Goal: Task Accomplishment & Management: Use online tool/utility

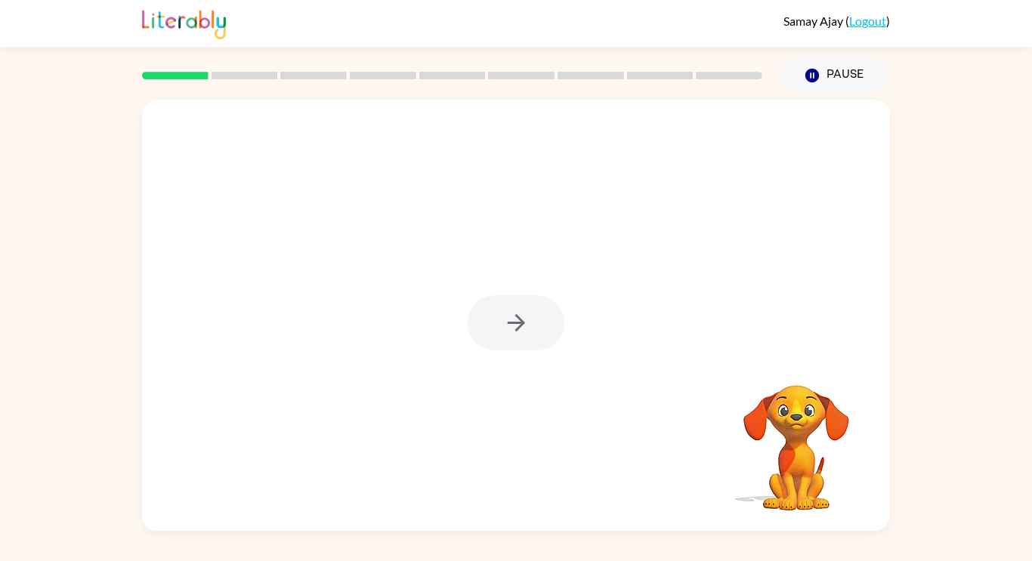
click at [520, 327] on div at bounding box center [515, 322] width 97 height 55
click at [501, 338] on button "button" at bounding box center [515, 322] width 97 height 55
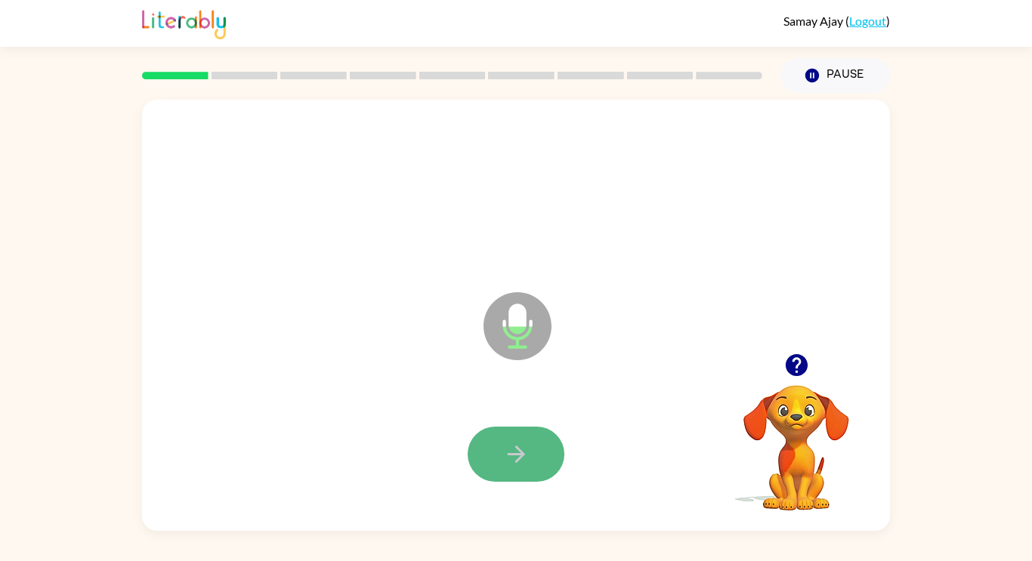
click at [520, 441] on icon "button" at bounding box center [516, 454] width 26 height 26
click at [511, 445] on icon "button" at bounding box center [516, 454] width 26 height 26
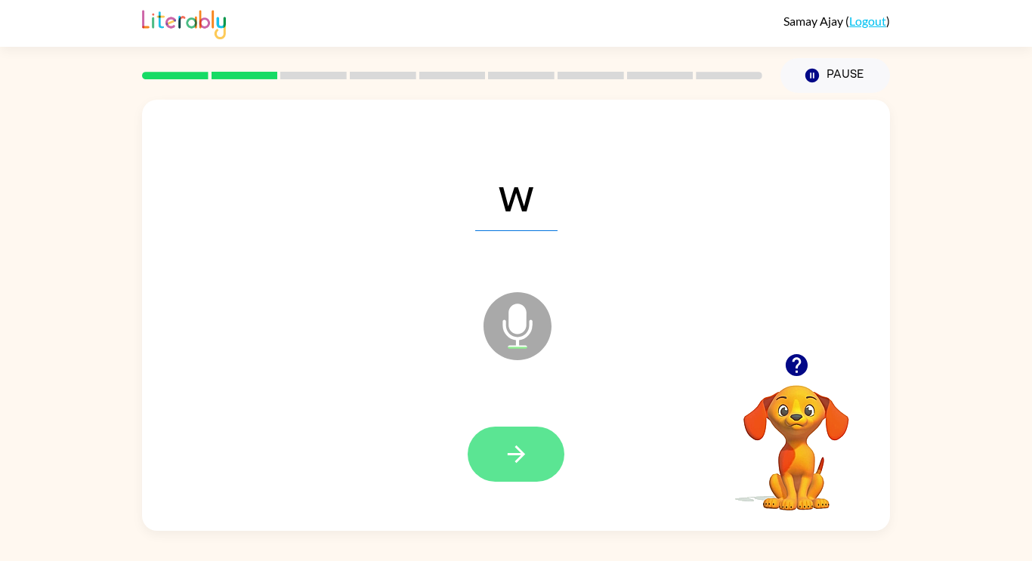
click at [501, 452] on button "button" at bounding box center [515, 454] width 97 height 55
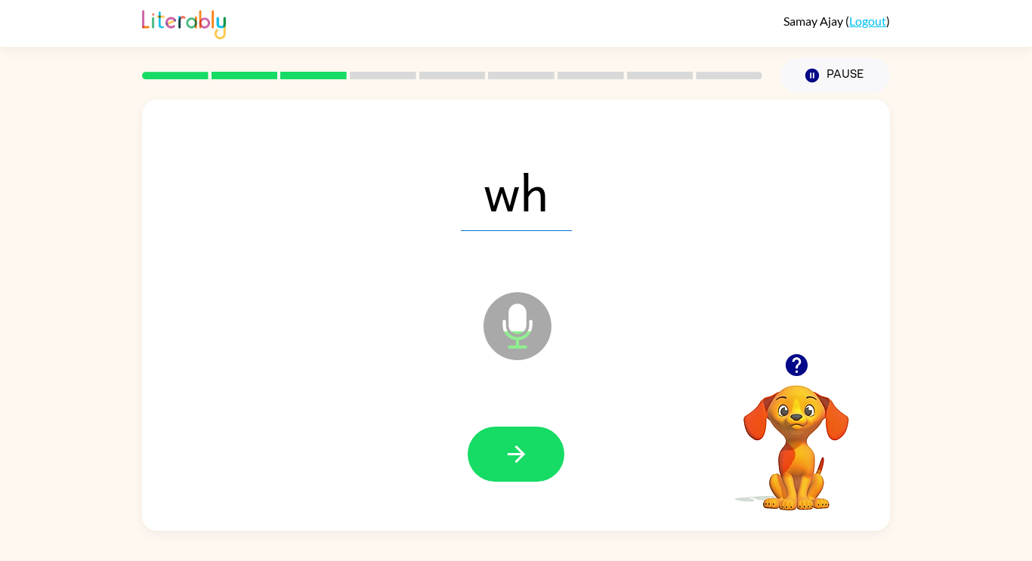
click at [501, 452] on button "button" at bounding box center [515, 454] width 97 height 55
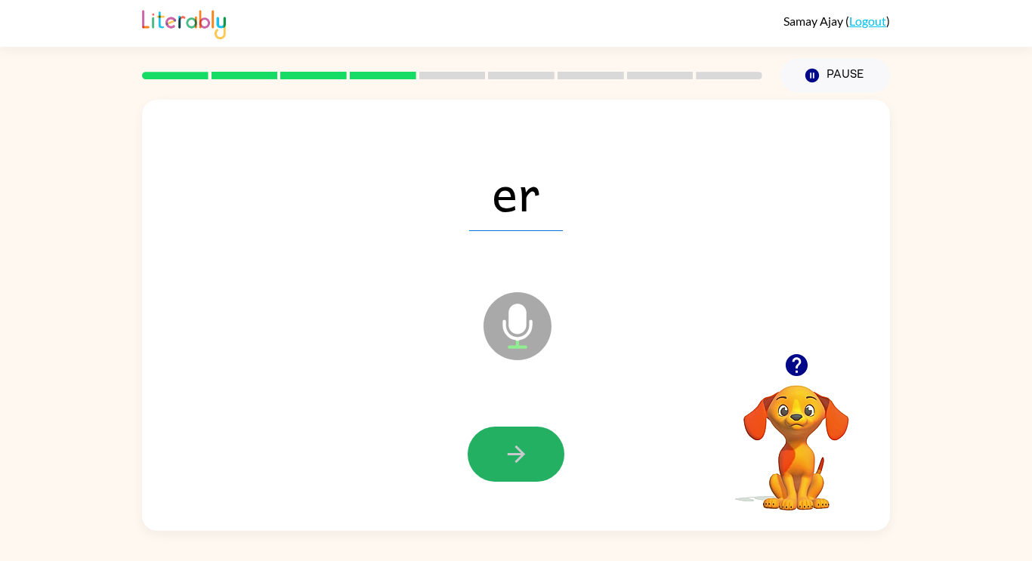
click at [501, 452] on button "button" at bounding box center [515, 454] width 97 height 55
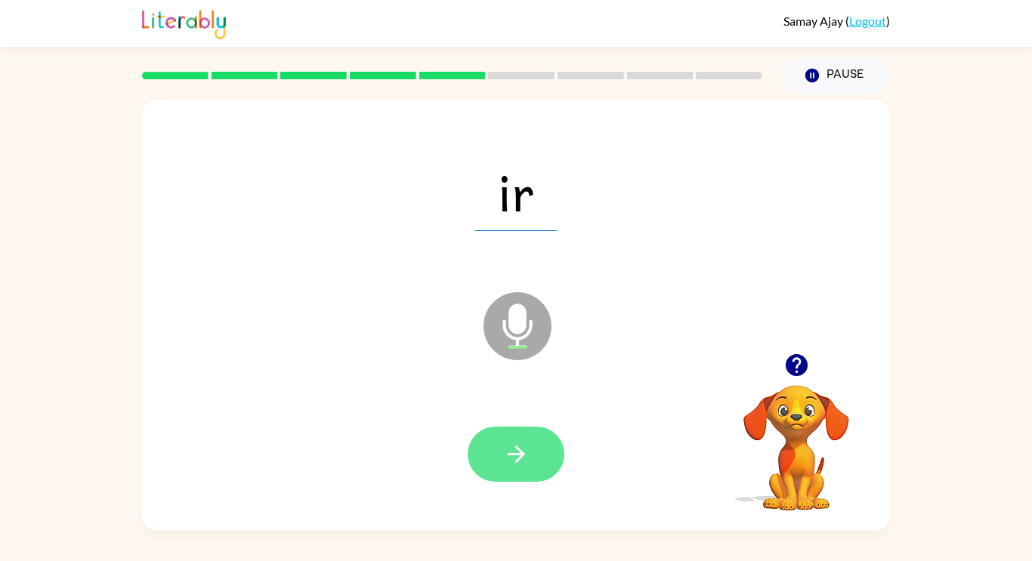
click at [538, 450] on button "button" at bounding box center [515, 454] width 97 height 55
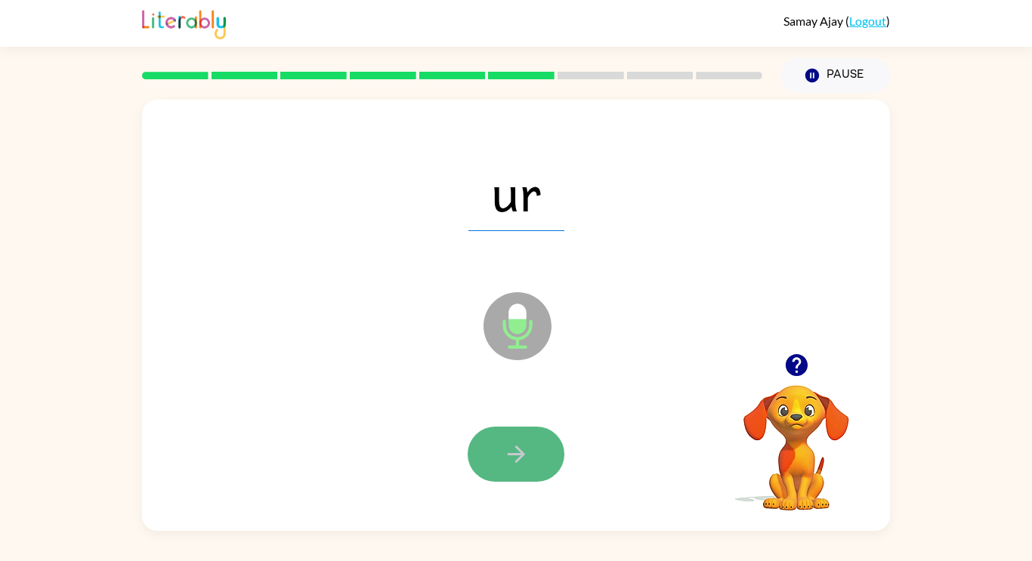
click at [512, 456] on icon "button" at bounding box center [516, 454] width 26 height 26
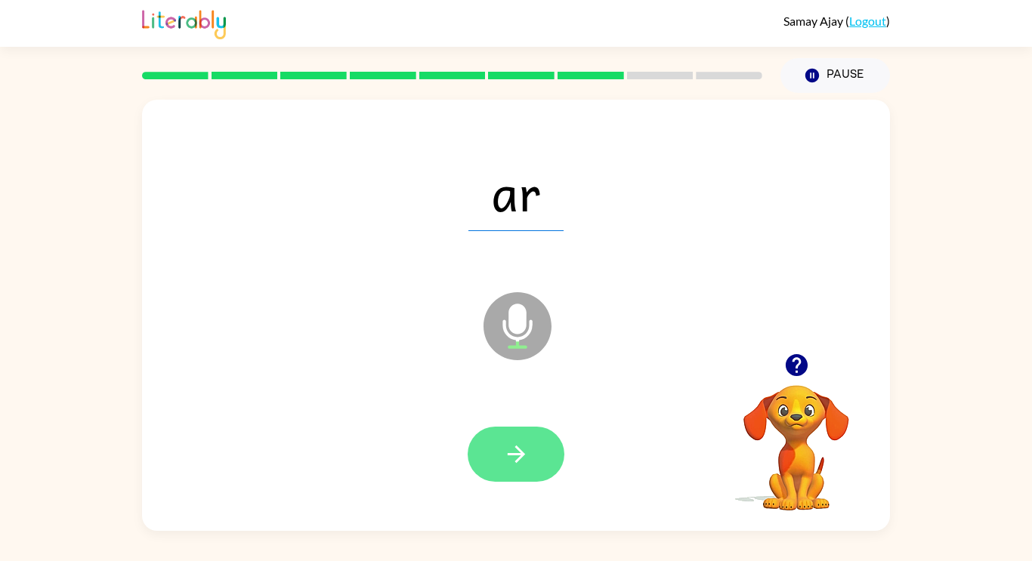
click at [509, 452] on icon "button" at bounding box center [516, 454] width 26 height 26
click at [505, 454] on icon "button" at bounding box center [516, 454] width 26 height 26
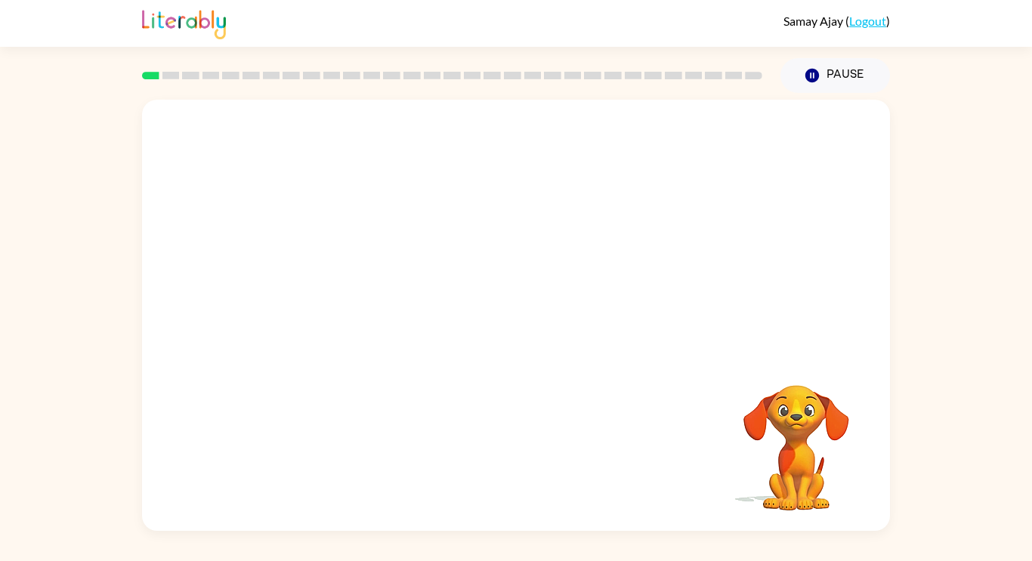
click at [748, 474] on video "Your browser must support playing .mp4 files to use Literably. Please try using…" at bounding box center [795, 437] width 151 height 151
click at [533, 310] on button "button" at bounding box center [515, 322] width 97 height 55
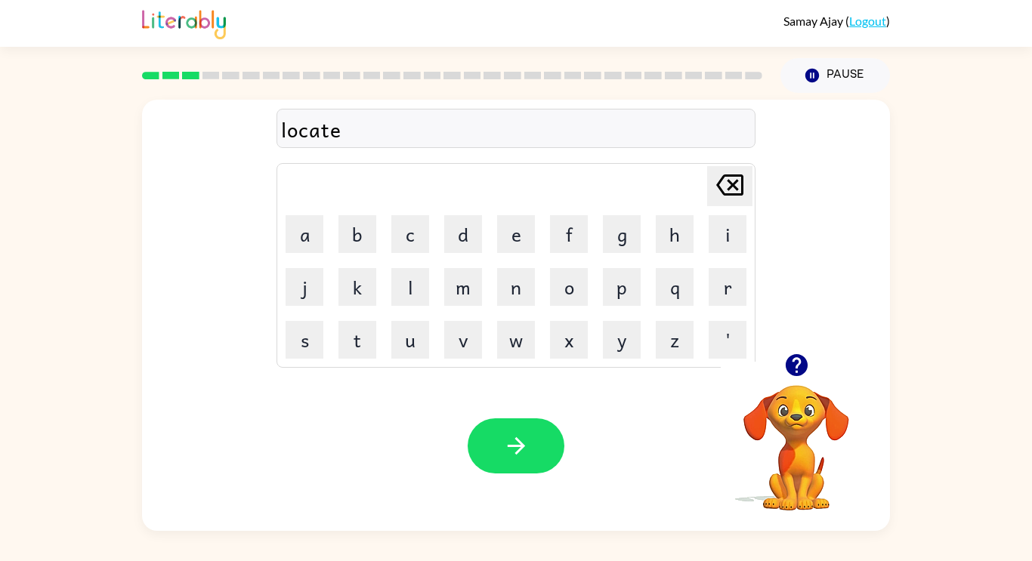
click at [539, 474] on div at bounding box center [515, 445] width 97 height 55
click at [501, 443] on button "button" at bounding box center [515, 445] width 97 height 55
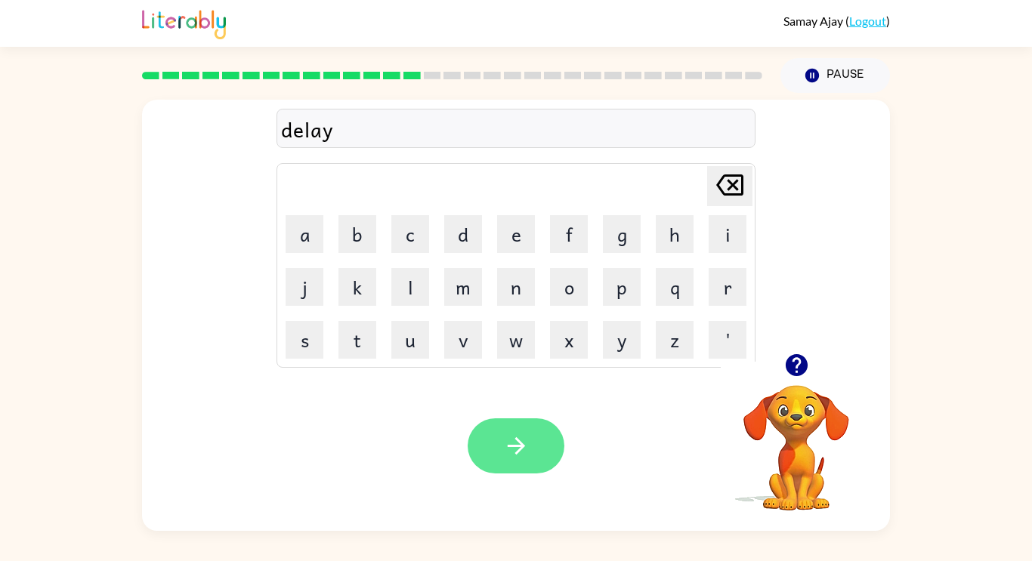
click at [512, 443] on icon "button" at bounding box center [516, 446] width 26 height 26
